Goal: Find specific page/section: Find specific page/section

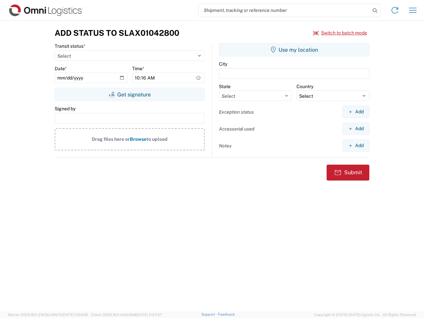
click at [285, 10] on input "search" at bounding box center [285, 10] width 172 height 13
click at [375, 11] on icon at bounding box center [374, 10] width 9 height 9
click at [395, 10] on icon at bounding box center [395, 10] width 11 height 11
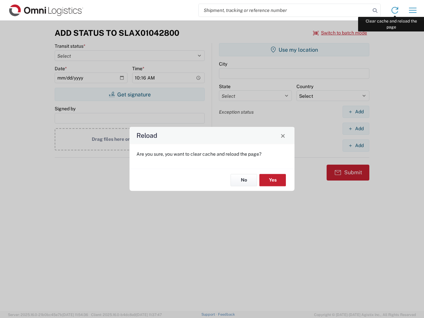
click at [413, 10] on div "Reload Are you sure, you want to clear cache and reload the page? No Yes" at bounding box center [212, 159] width 424 height 318
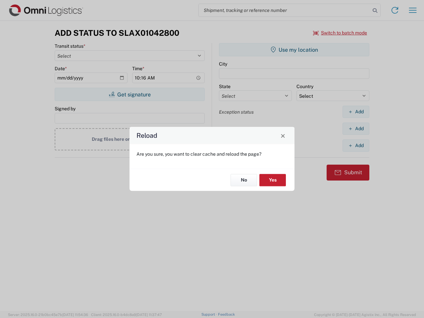
click at [340, 33] on div "Reload Are you sure, you want to clear cache and reload the page? No Yes" at bounding box center [212, 159] width 424 height 318
click at [130, 94] on div "Reload Are you sure, you want to clear cache and reload the page? No Yes" at bounding box center [212, 159] width 424 height 318
click at [294, 50] on div "Reload Are you sure, you want to clear cache and reload the page? No Yes" at bounding box center [212, 159] width 424 height 318
click at [356, 112] on div "Reload Are you sure, you want to clear cache and reload the page? No Yes" at bounding box center [212, 159] width 424 height 318
click at [356, 129] on div "Reload Are you sure, you want to clear cache and reload the page? No Yes" at bounding box center [212, 159] width 424 height 318
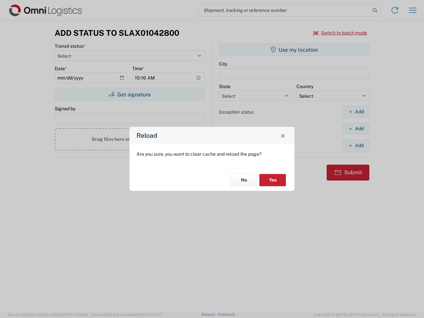
click at [356, 145] on div "Reload Are you sure, you want to clear cache and reload the page? No Yes" at bounding box center [212, 159] width 424 height 318
